Goal: Find specific page/section: Find specific page/section

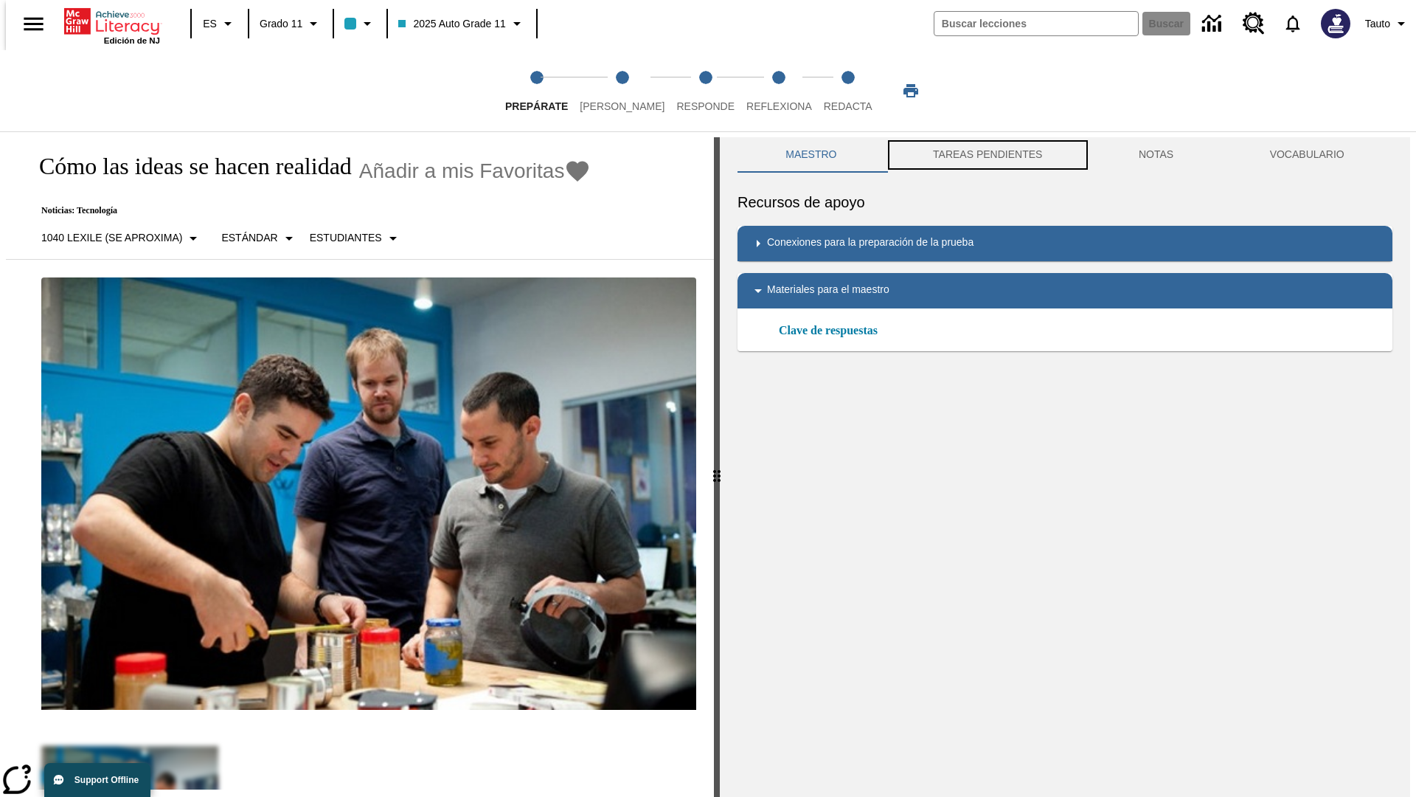
click at [986, 155] on button "TAREAS PENDIENTES" at bounding box center [988, 154] width 206 height 35
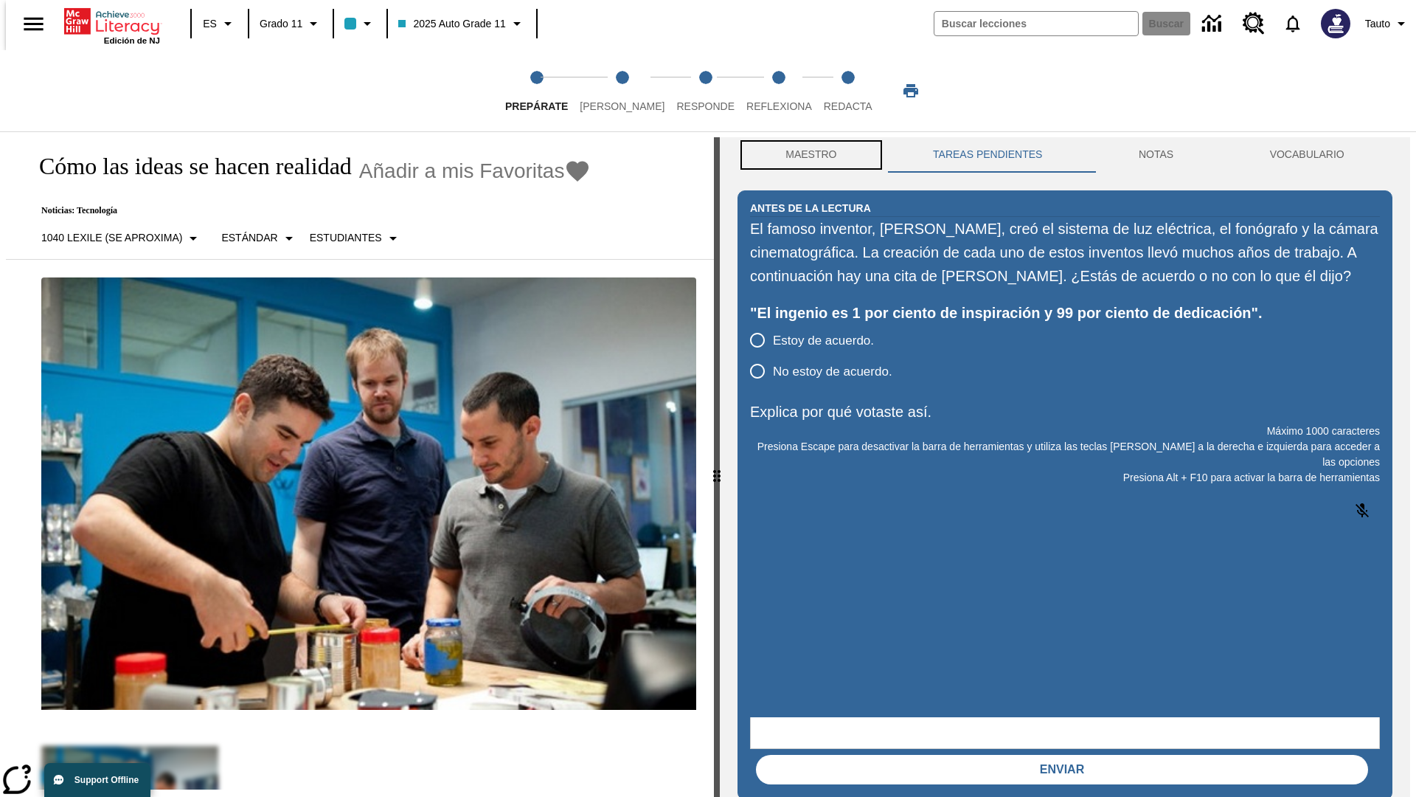
scroll to position [1, 0]
click at [807, 155] on button "Maestro" at bounding box center [812, 153] width 148 height 35
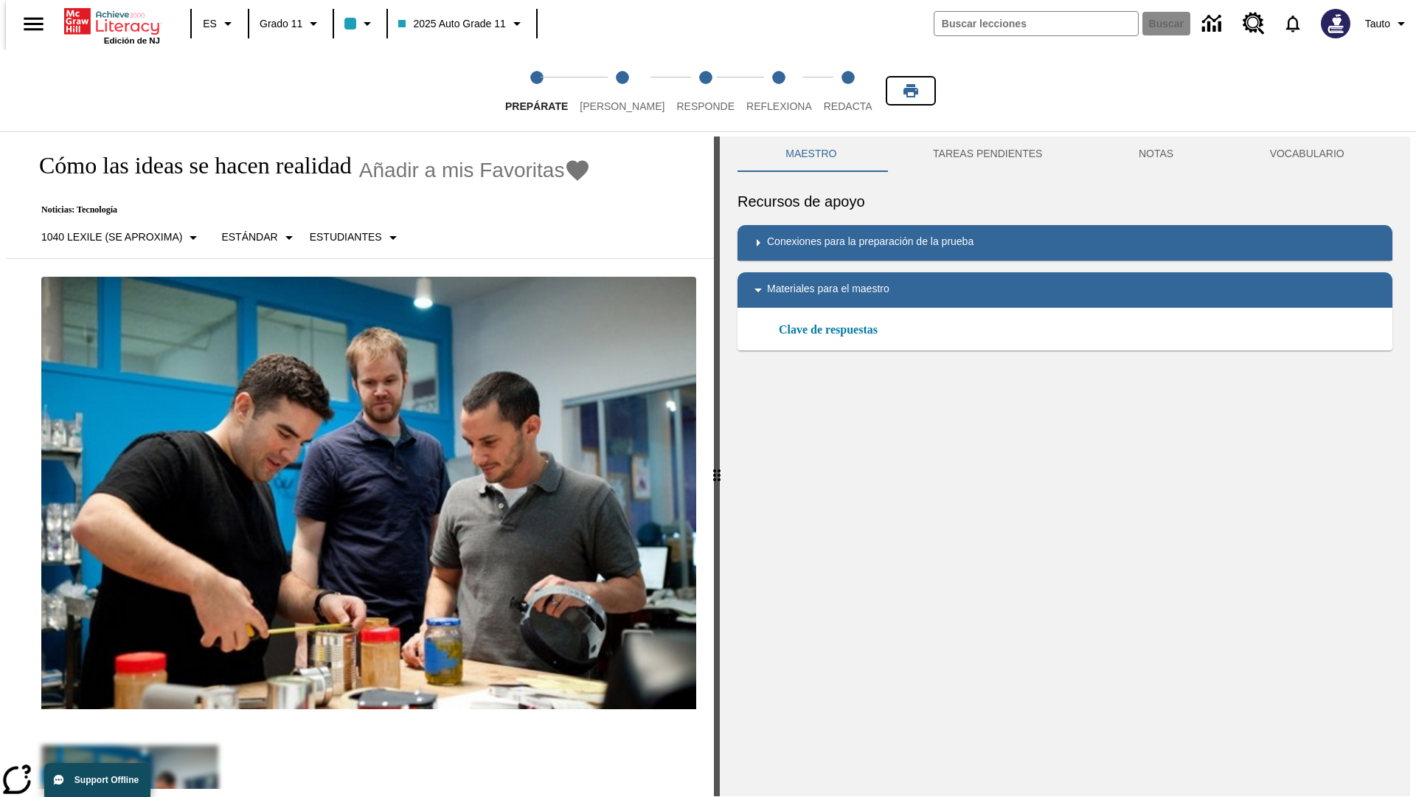
click at [911, 91] on icon "Imprimir" at bounding box center [911, 90] width 15 height 13
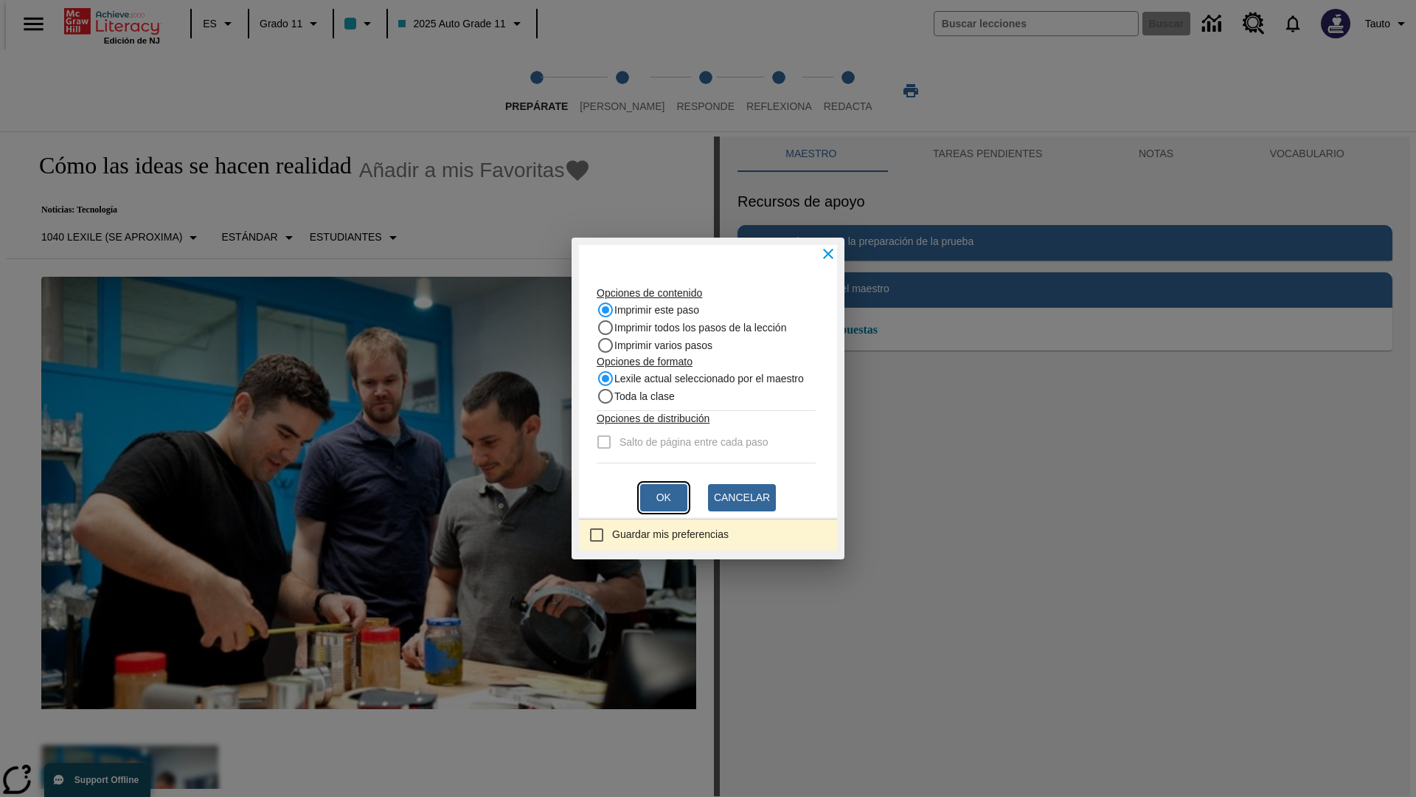
click at [664, 497] on button "Ok" at bounding box center [663, 497] width 47 height 27
